Goal: Information Seeking & Learning: Find specific fact

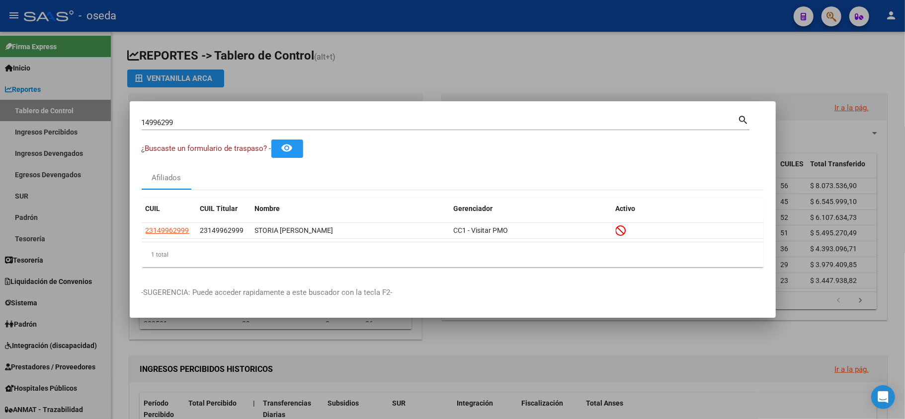
click at [393, 124] on input "14996299" at bounding box center [440, 122] width 596 height 9
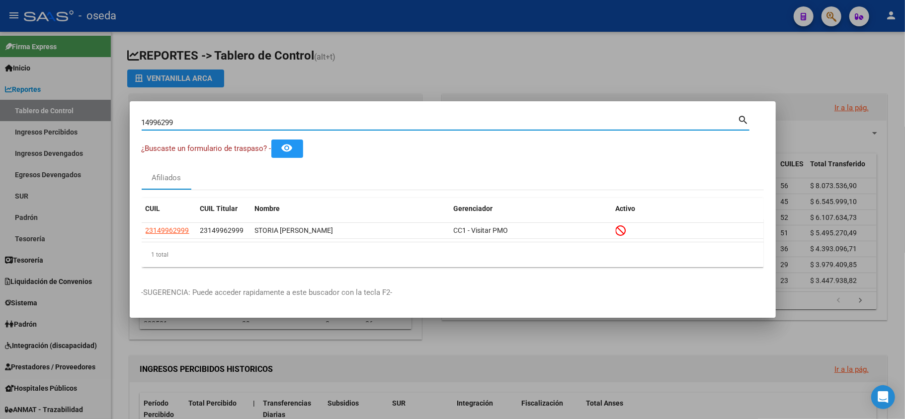
click at [393, 124] on input "14996299" at bounding box center [440, 122] width 596 height 9
type input "comexin"
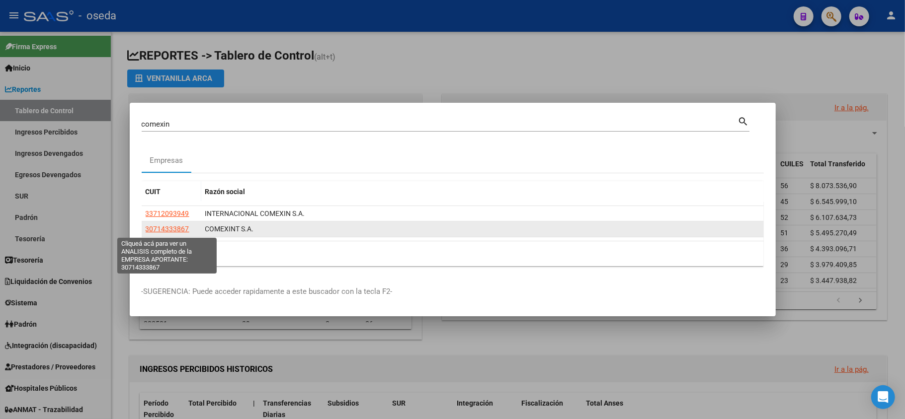
click at [161, 228] on span "30714333867" at bounding box center [168, 229] width 44 height 8
type textarea "30714333867"
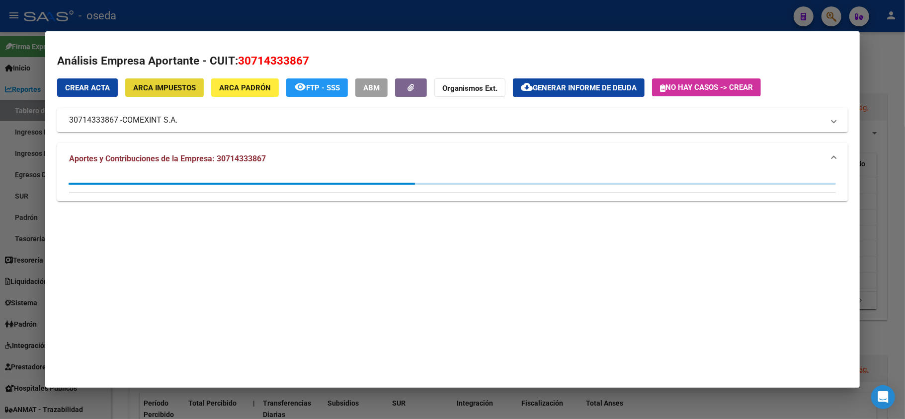
click at [175, 92] on span "ARCA Impuestos" at bounding box center [164, 87] width 63 height 9
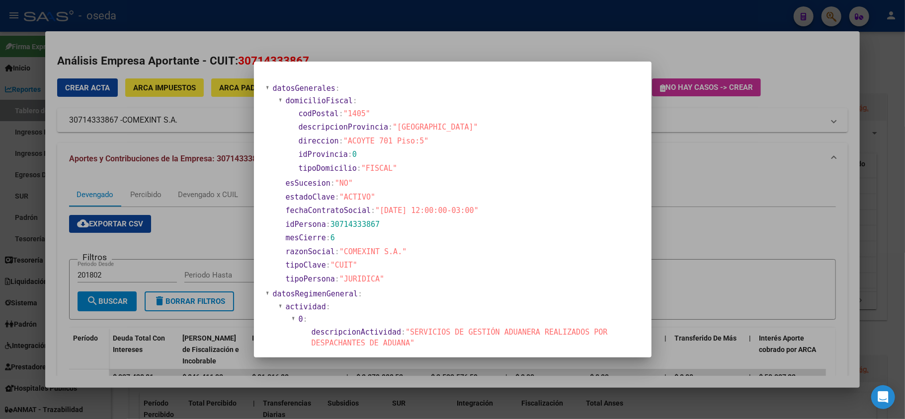
drag, startPoint x: 187, startPoint y: 185, endPoint x: 173, endPoint y: 192, distance: 15.6
click at [187, 187] on div at bounding box center [452, 209] width 905 height 419
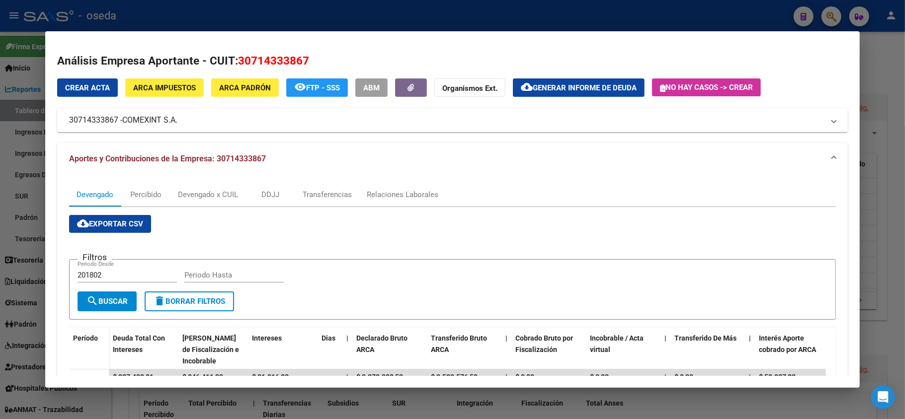
drag, startPoint x: 0, startPoint y: 179, endPoint x: 0, endPoint y: 66, distance: 113.3
click at [0, 178] on div at bounding box center [452, 209] width 905 height 419
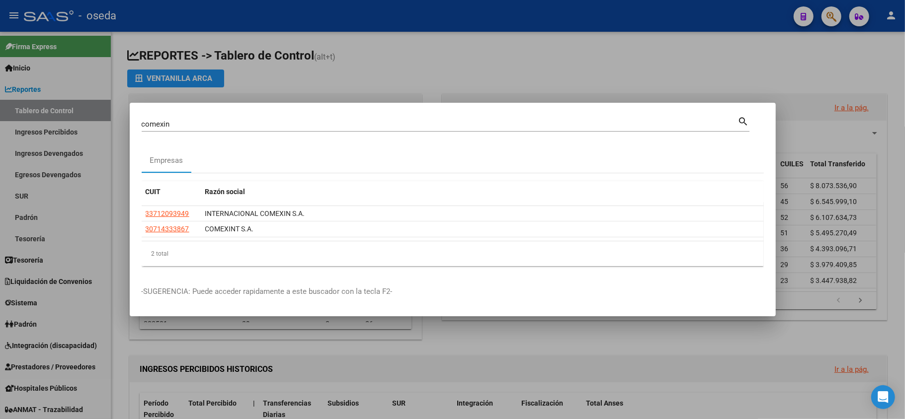
click at [418, 123] on input "comexin" at bounding box center [440, 124] width 596 height 9
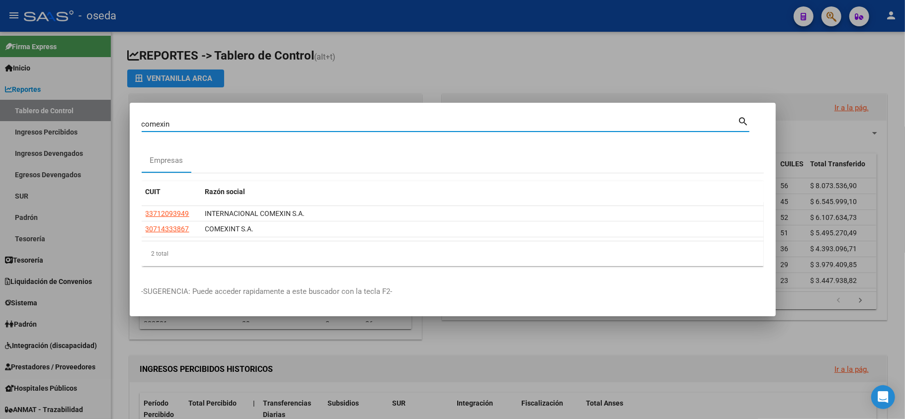
click at [418, 123] on input "comexin" at bounding box center [440, 124] width 596 height 9
type input "[PERSON_NAME]"
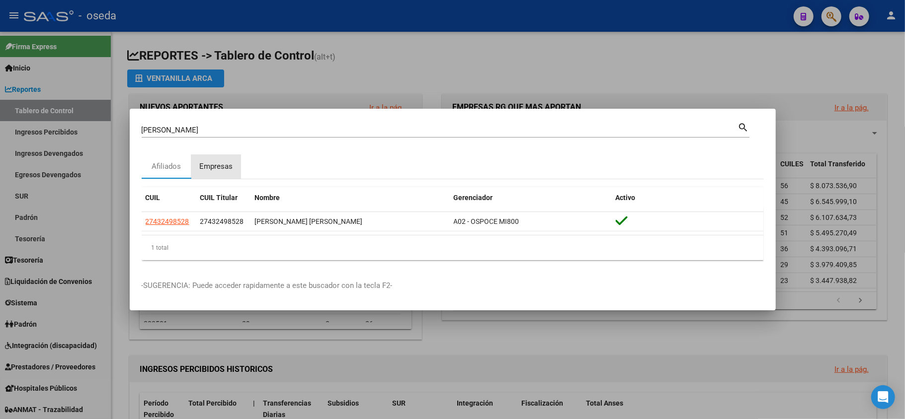
click at [209, 165] on div "Empresas" at bounding box center [215, 166] width 33 height 11
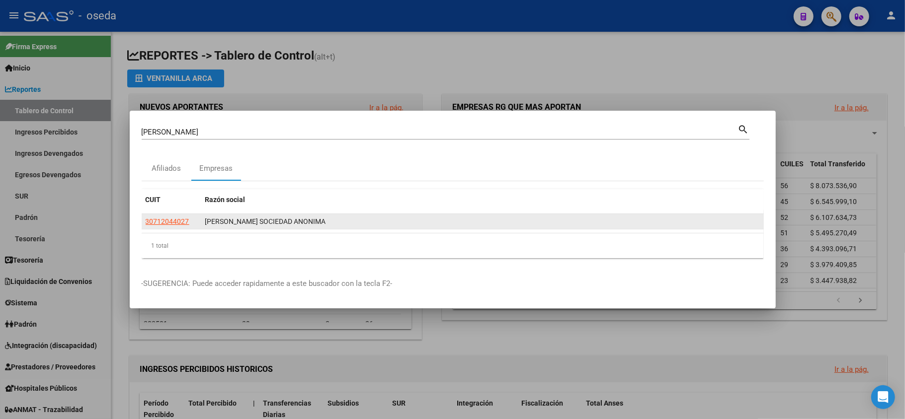
click at [181, 227] on app-link-go-to "30712044027" at bounding box center [168, 221] width 44 height 11
click at [176, 216] on app-link-go-to "30712044027" at bounding box center [168, 221] width 44 height 11
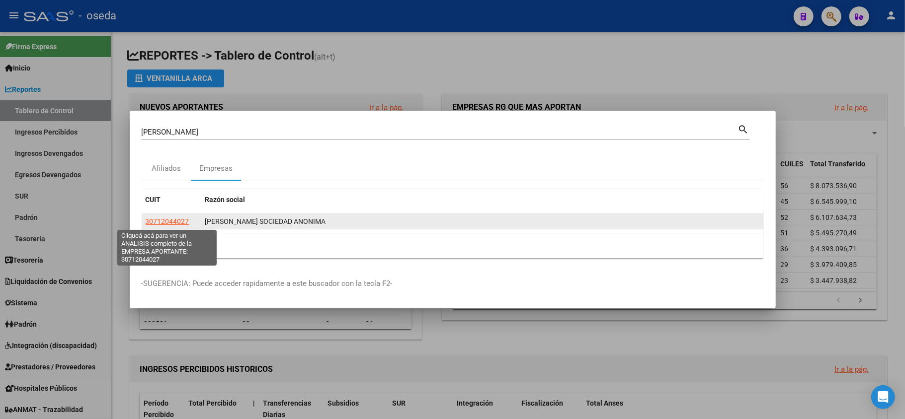
click at [172, 223] on span "30712044027" at bounding box center [168, 222] width 44 height 8
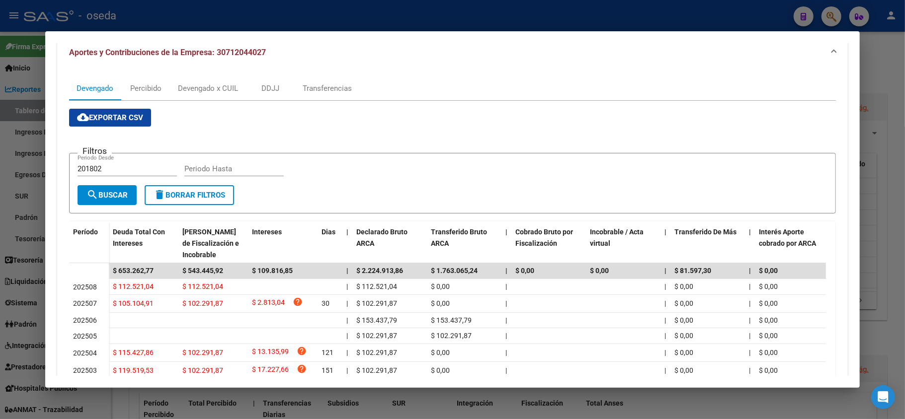
scroll to position [40, 0]
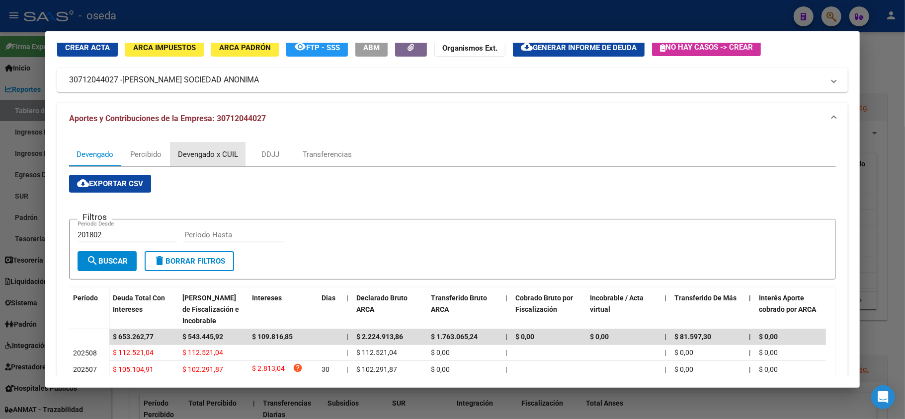
click at [217, 153] on div "Devengado x CUIL" at bounding box center [208, 154] width 60 height 11
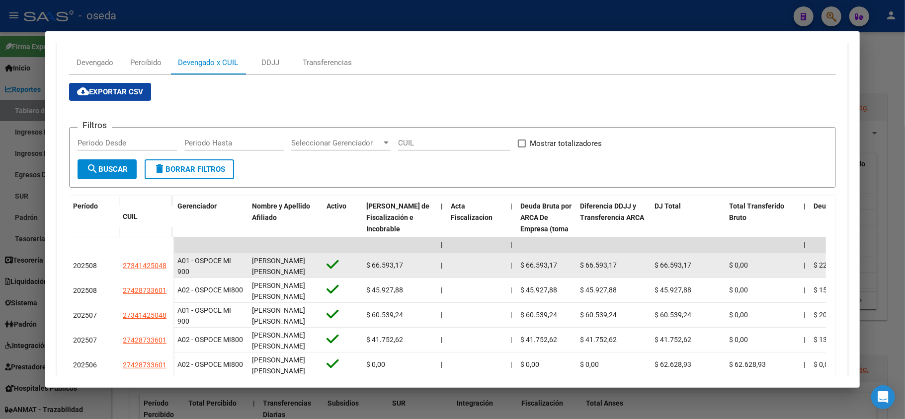
scroll to position [199, 0]
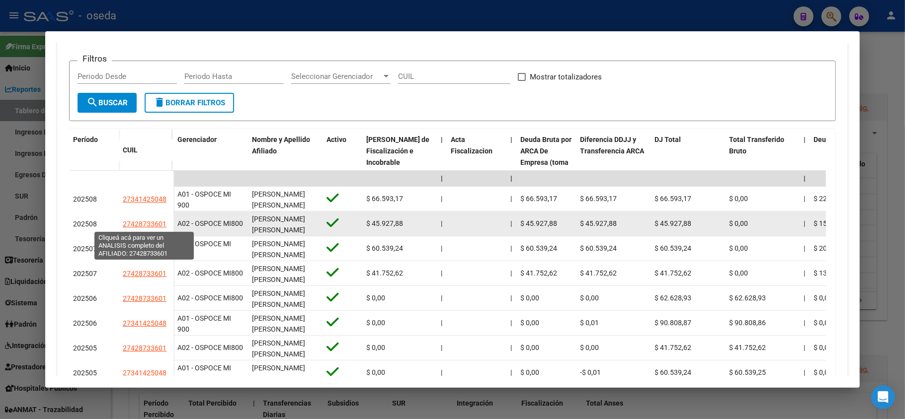
click at [156, 221] on span "27428733601" at bounding box center [145, 224] width 44 height 8
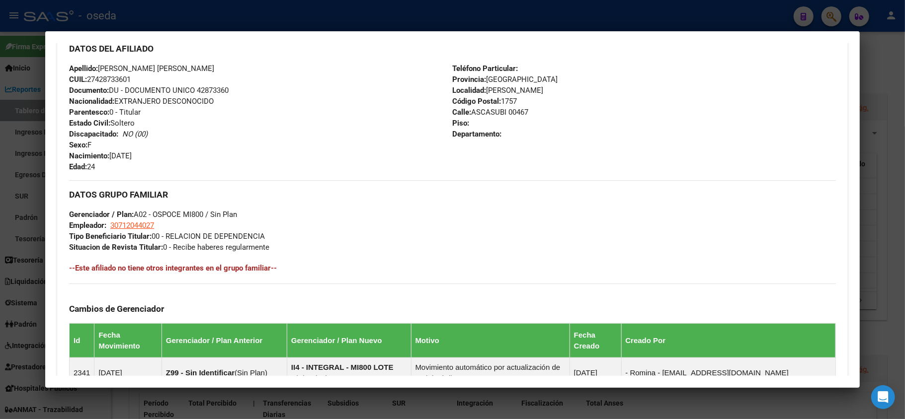
scroll to position [538, 0]
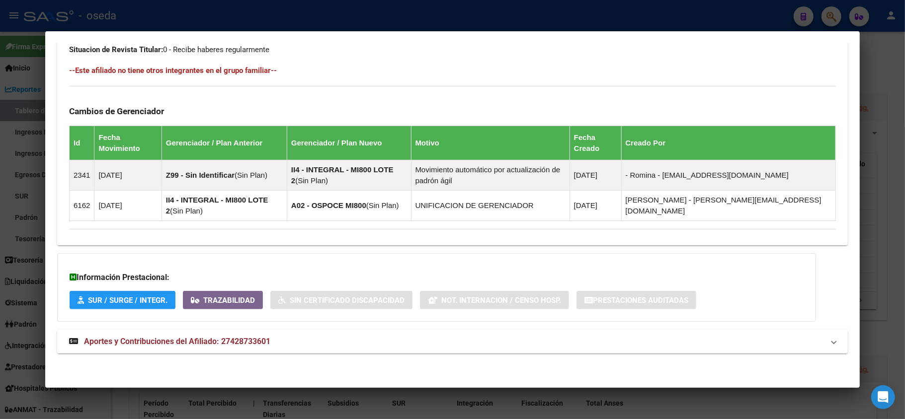
drag, startPoint x: 235, startPoint y: 344, endPoint x: 300, endPoint y: 299, distance: 79.5
click at [235, 344] on span "Aportes y Contribuciones del Afiliado: 27428733601" at bounding box center [177, 341] width 186 height 9
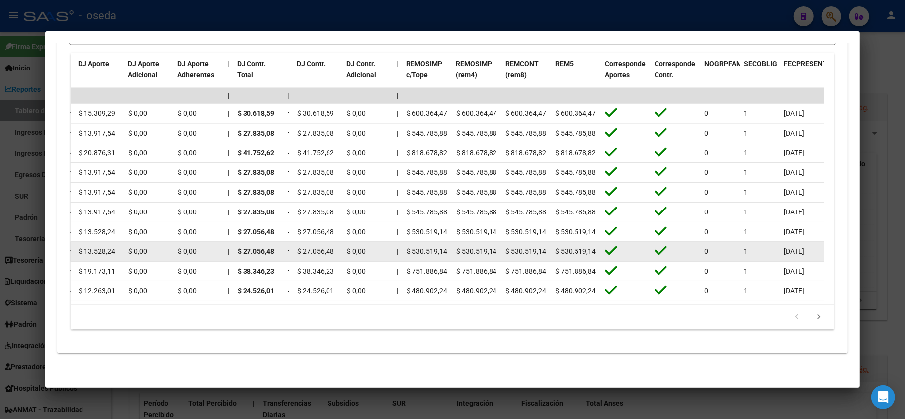
scroll to position [829, 0]
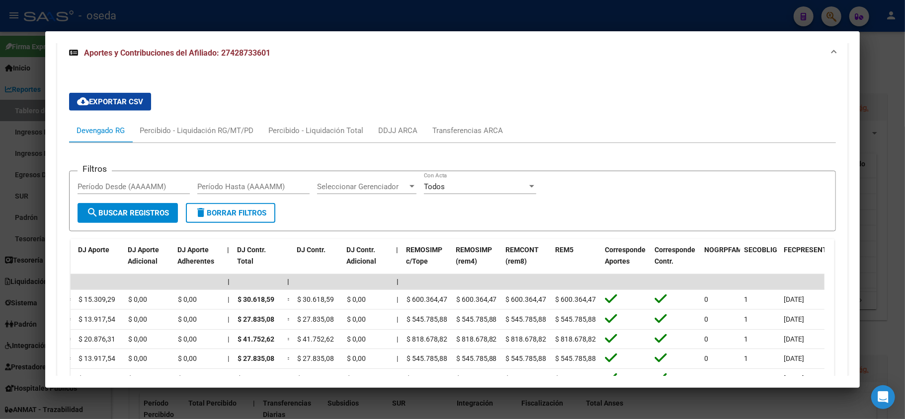
click at [0, 182] on div at bounding box center [452, 209] width 905 height 419
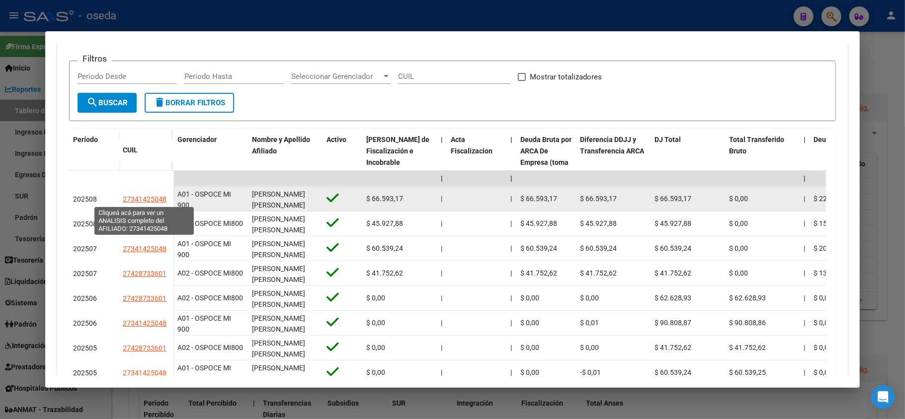
click at [130, 201] on span "27341425048" at bounding box center [145, 199] width 44 height 8
type textarea "27341425048"
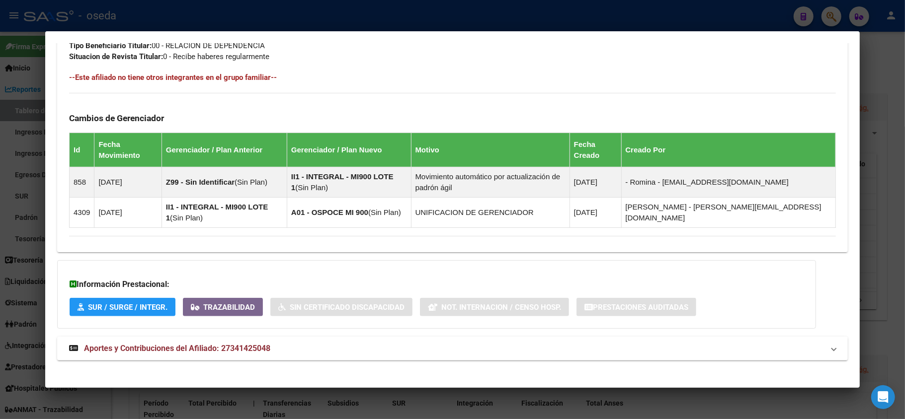
scroll to position [538, 0]
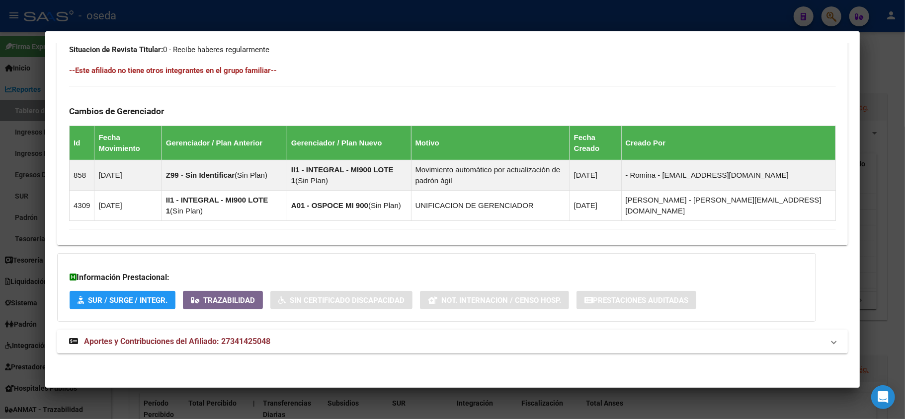
click at [227, 339] on span "Aportes y Contribuciones del Afiliado: 27341425048" at bounding box center [177, 341] width 186 height 9
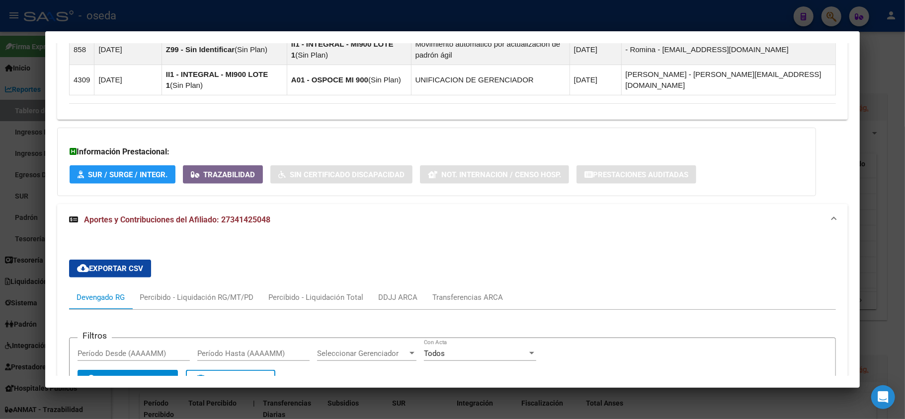
scroll to position [861, 0]
